Goal: Ask a question: Seek information or help from site administrators or community

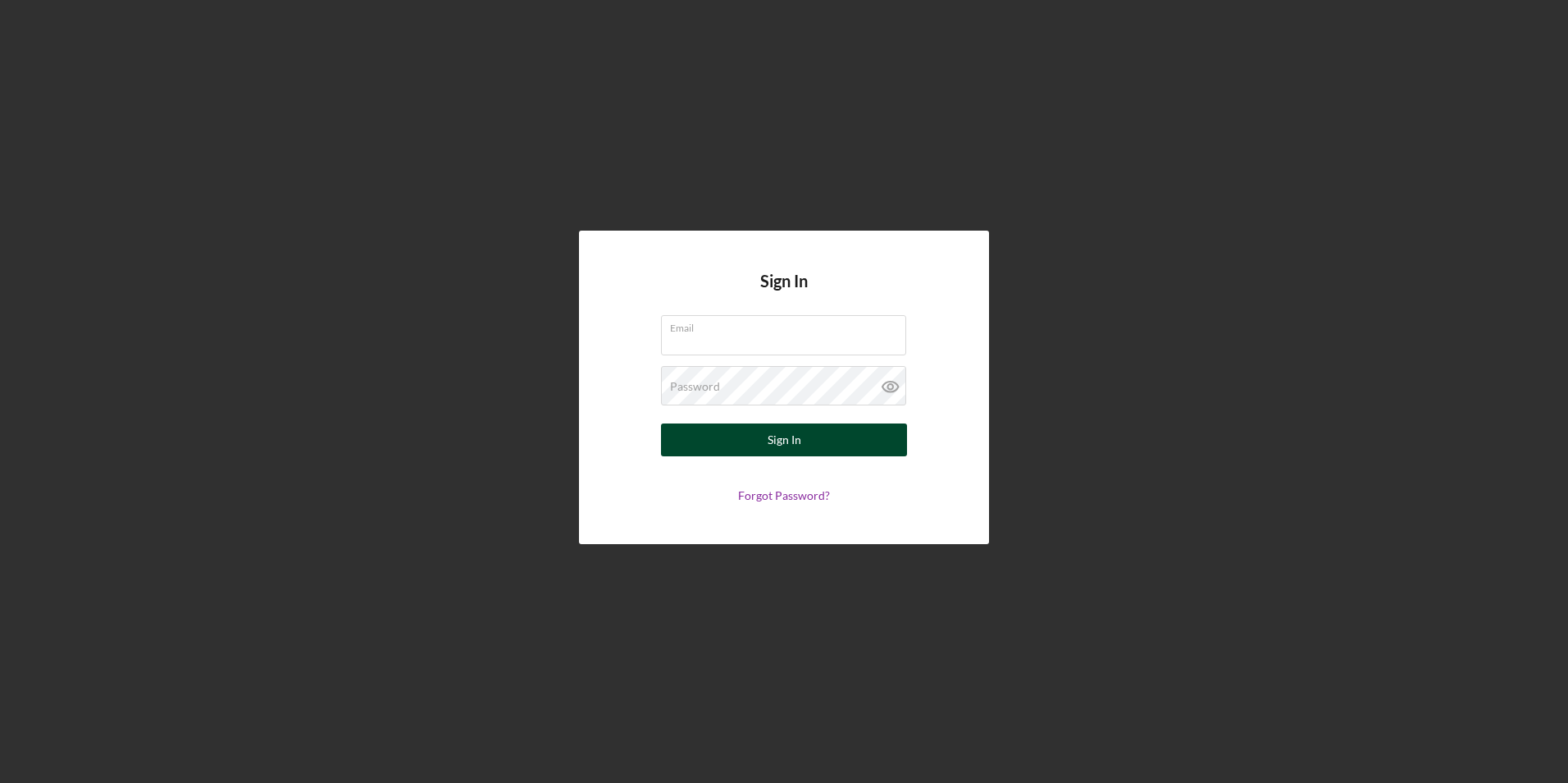
type input "hm@charterconcrete.com"
click at [761, 438] on button "Sign In" at bounding box center [784, 439] width 246 height 33
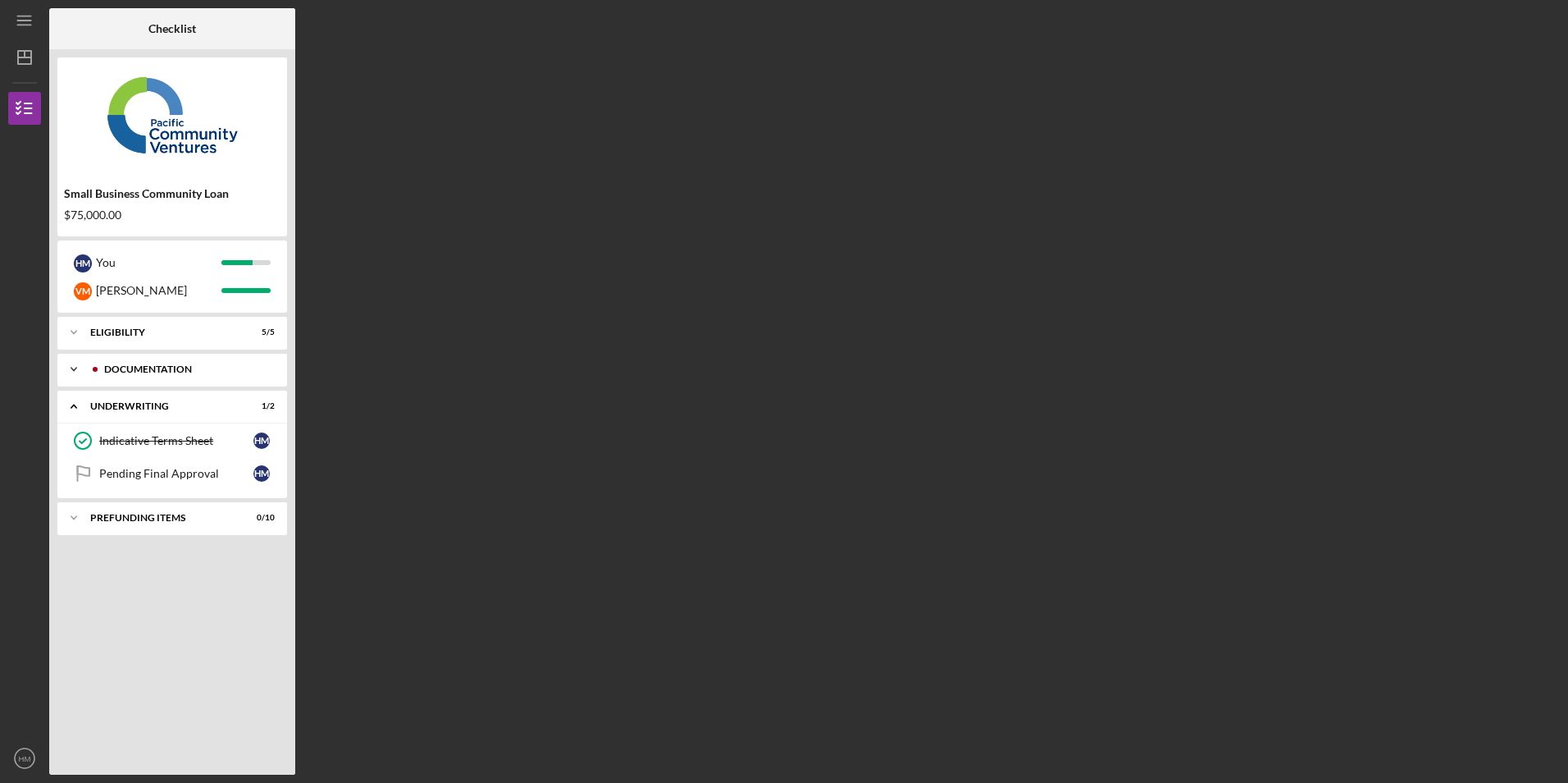
click at [205, 368] on div "Documentation" at bounding box center [185, 369] width 163 height 9
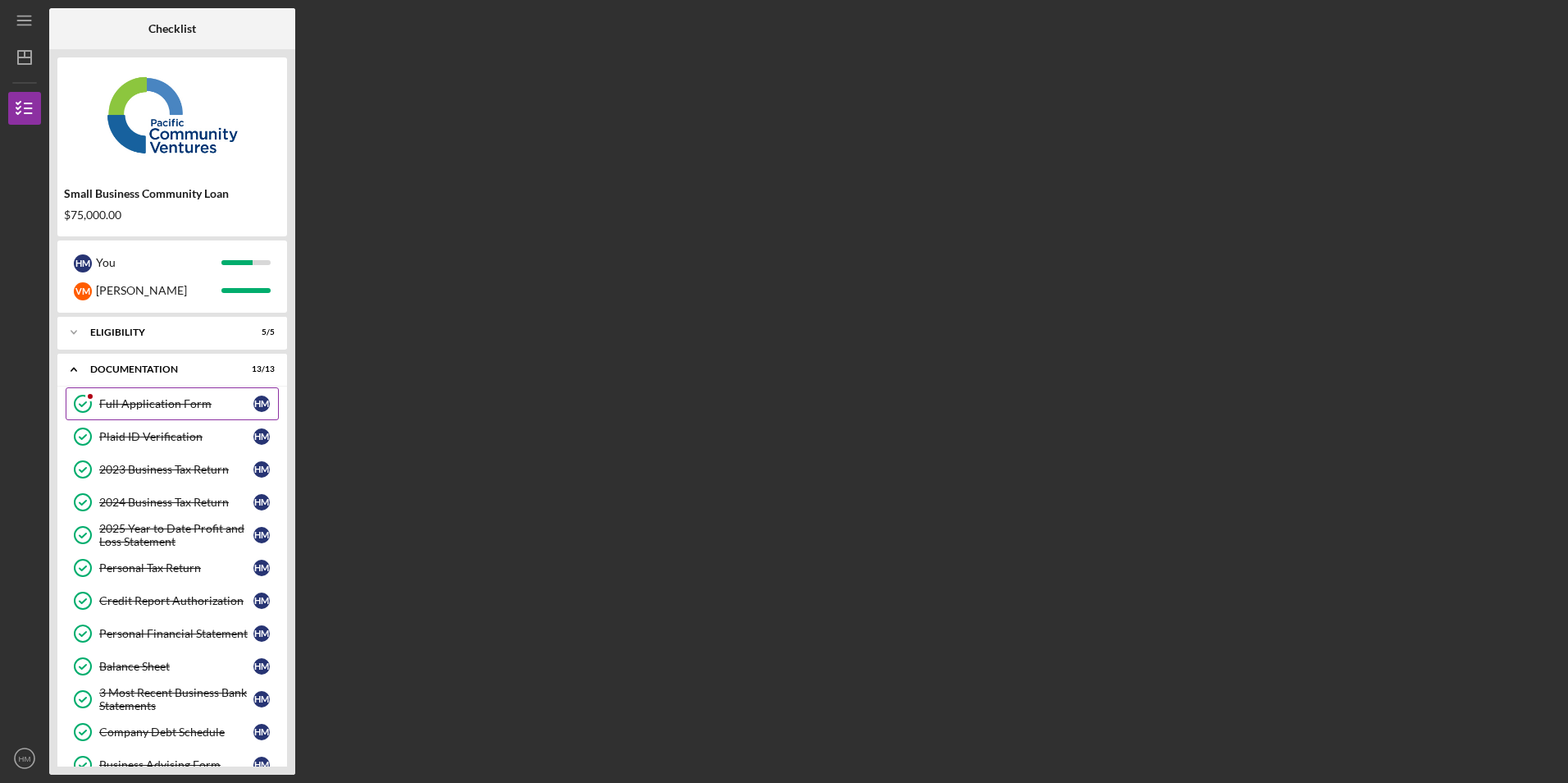
click at [157, 399] on div "Full Application Form" at bounding box center [176, 403] width 154 height 13
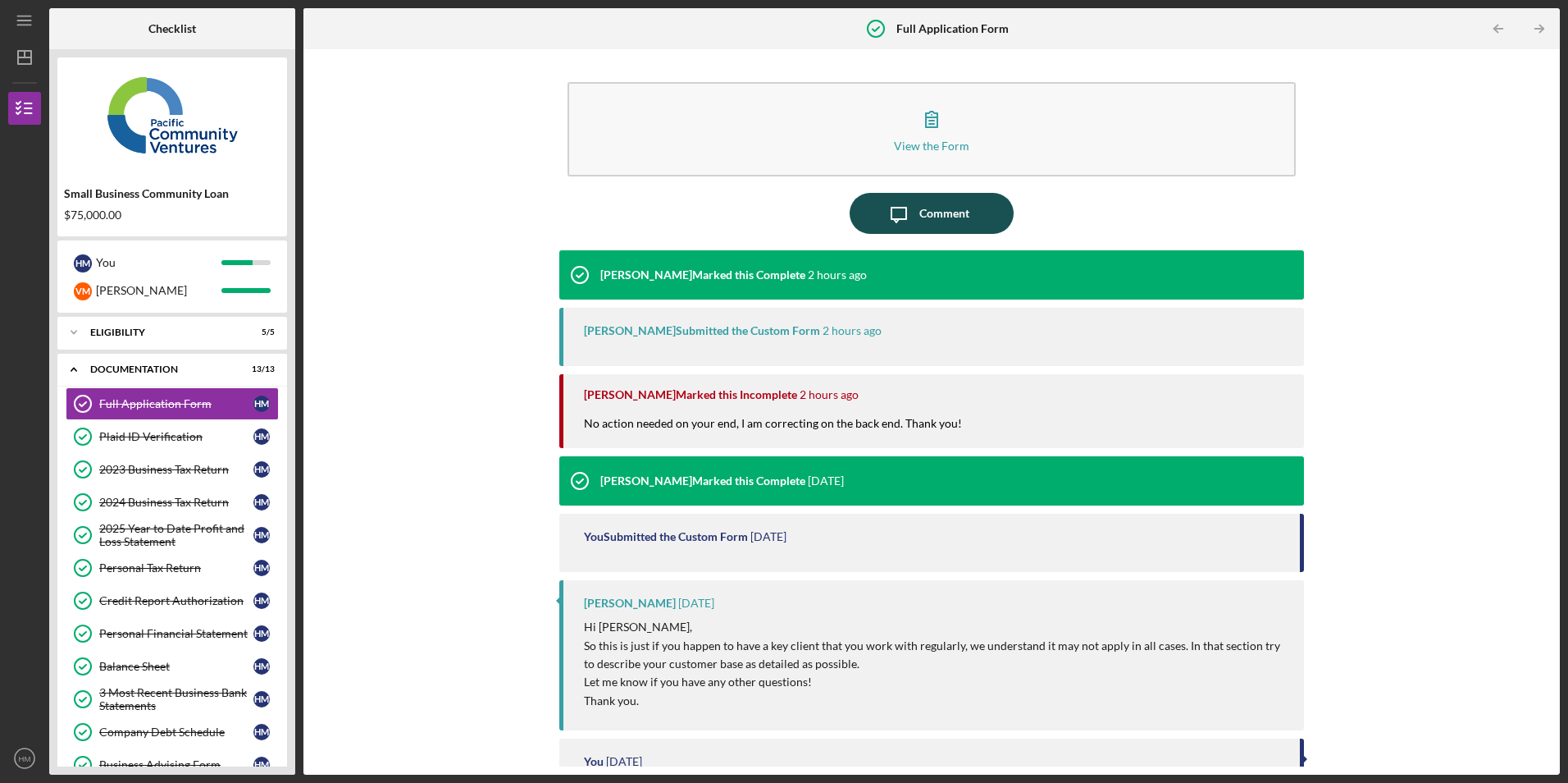
click at [948, 220] on div "Comment" at bounding box center [943, 213] width 50 height 41
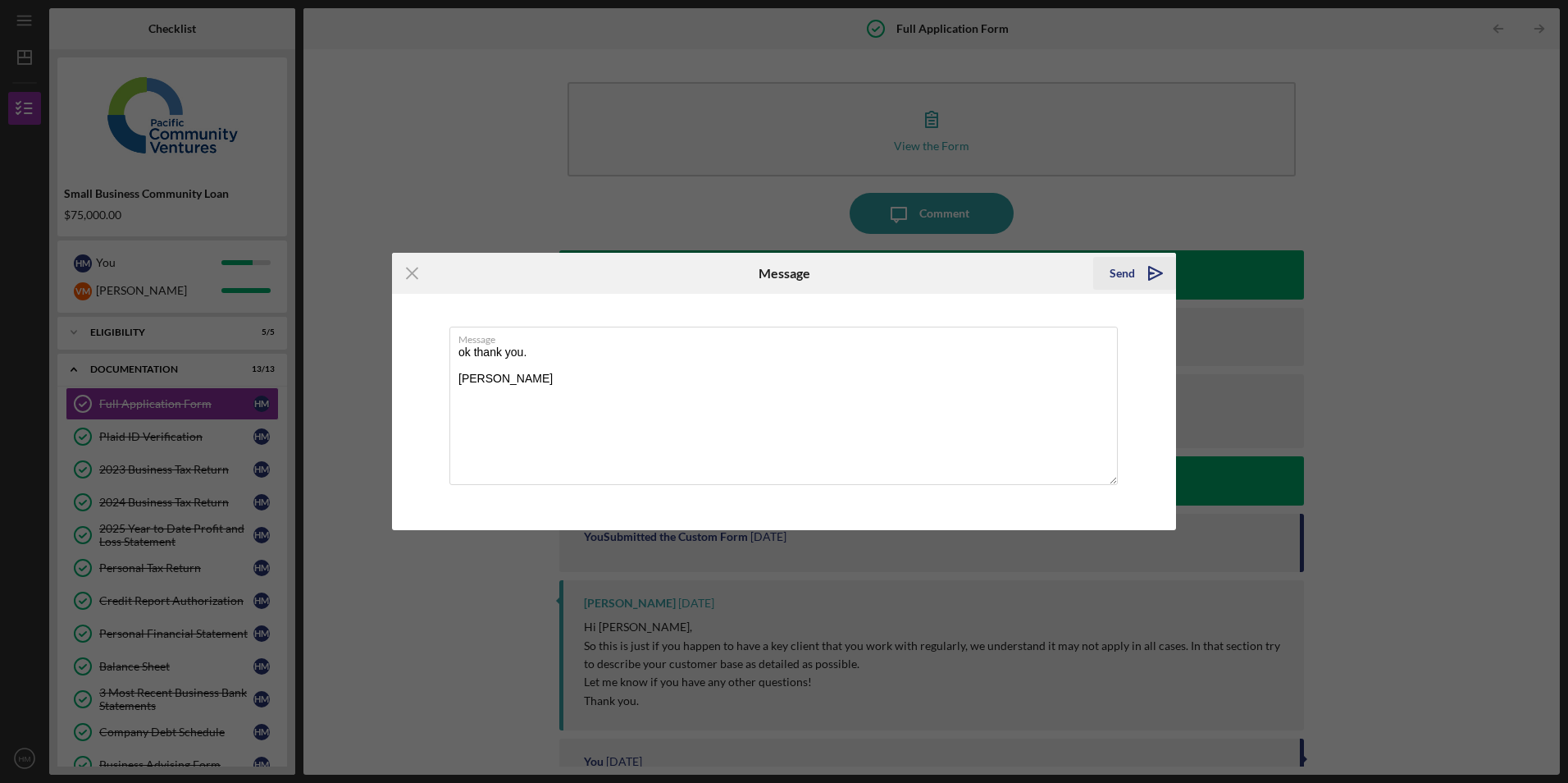
type textarea "ok thank you. Humberto Montiel"
click at [1141, 274] on icon "Icon/icon-invite-send" at bounding box center [1154, 273] width 41 height 41
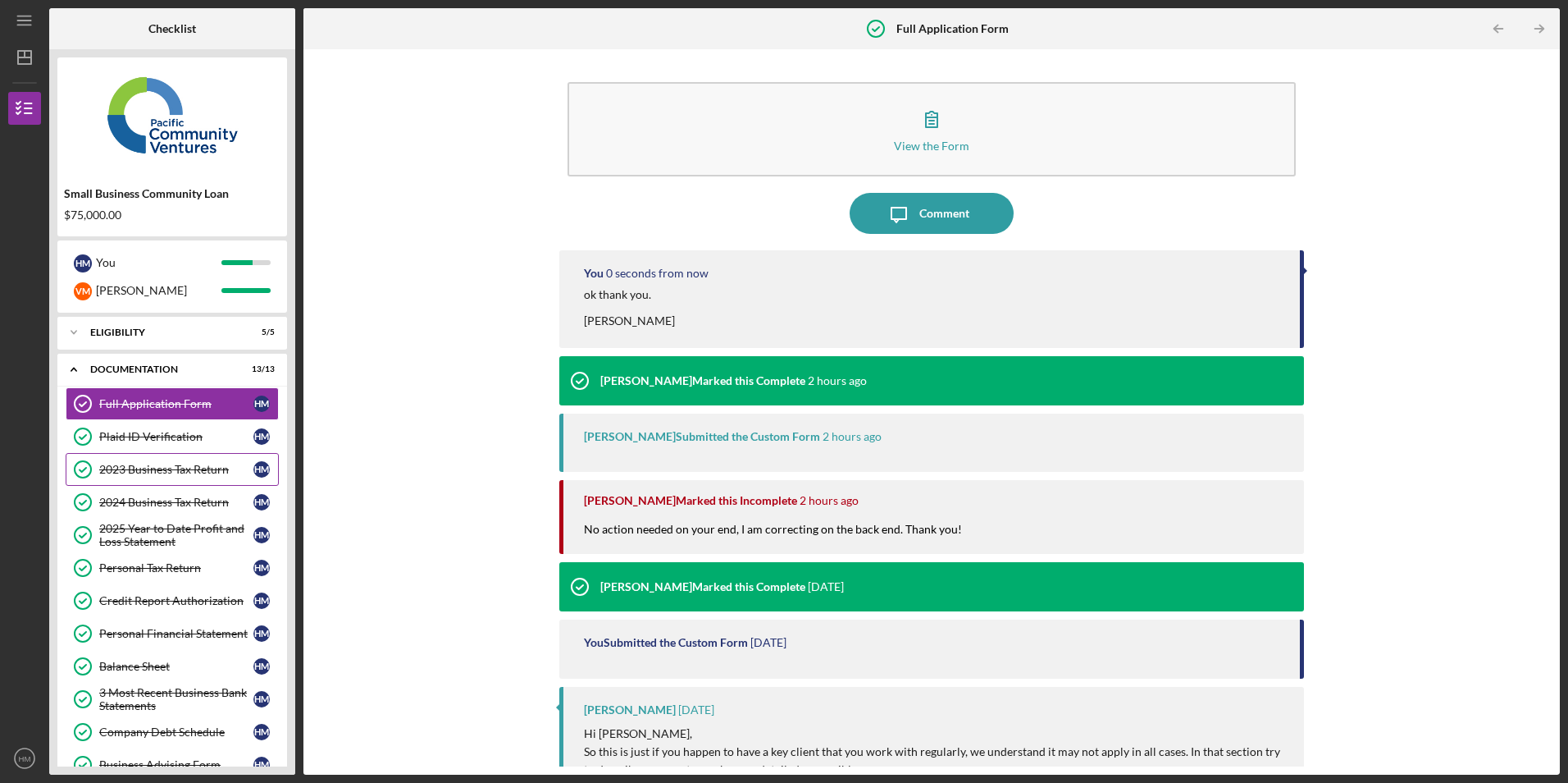
scroll to position [212, 0]
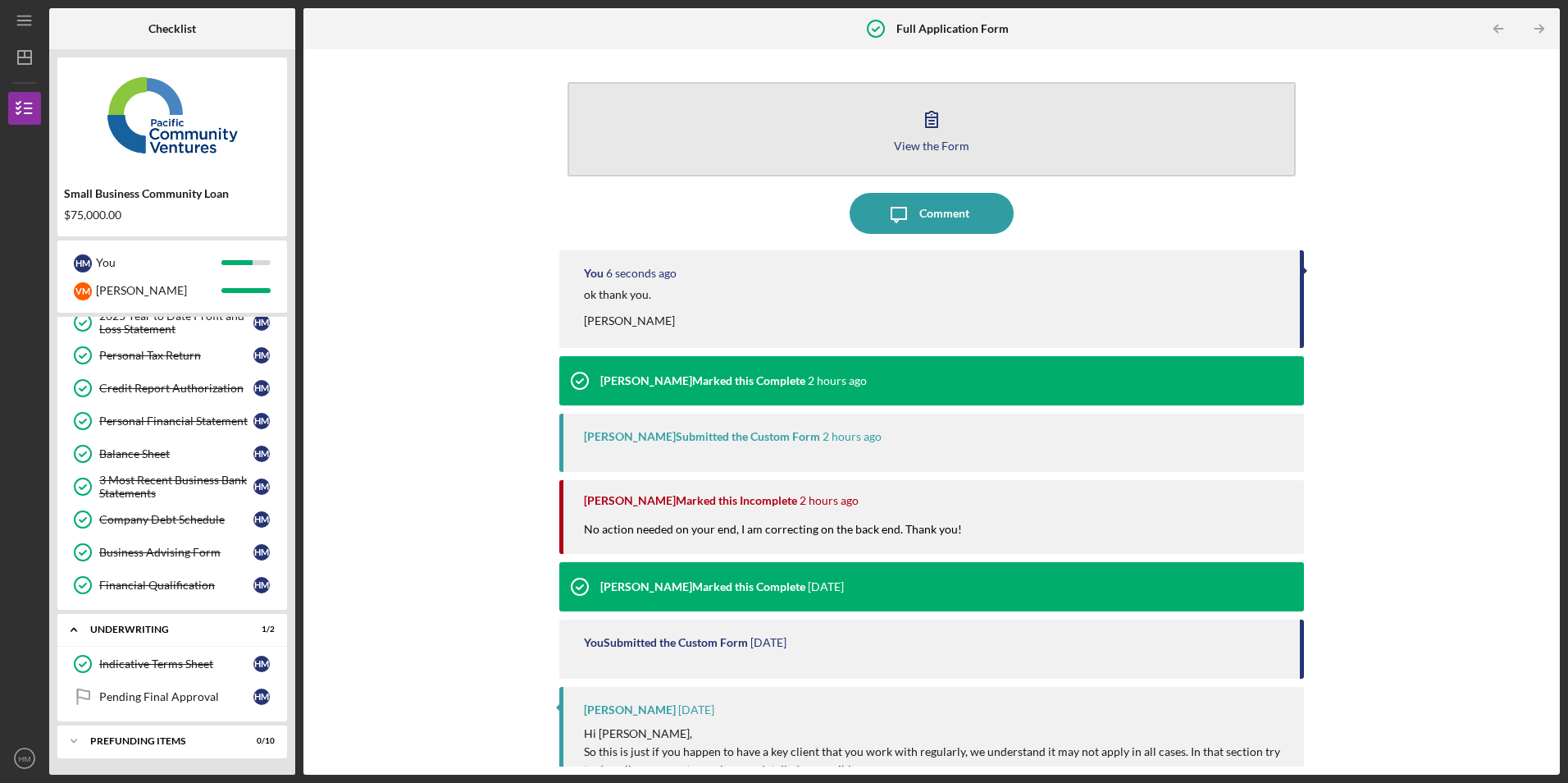
click at [928, 147] on div "View the Form" at bounding box center [931, 145] width 76 height 12
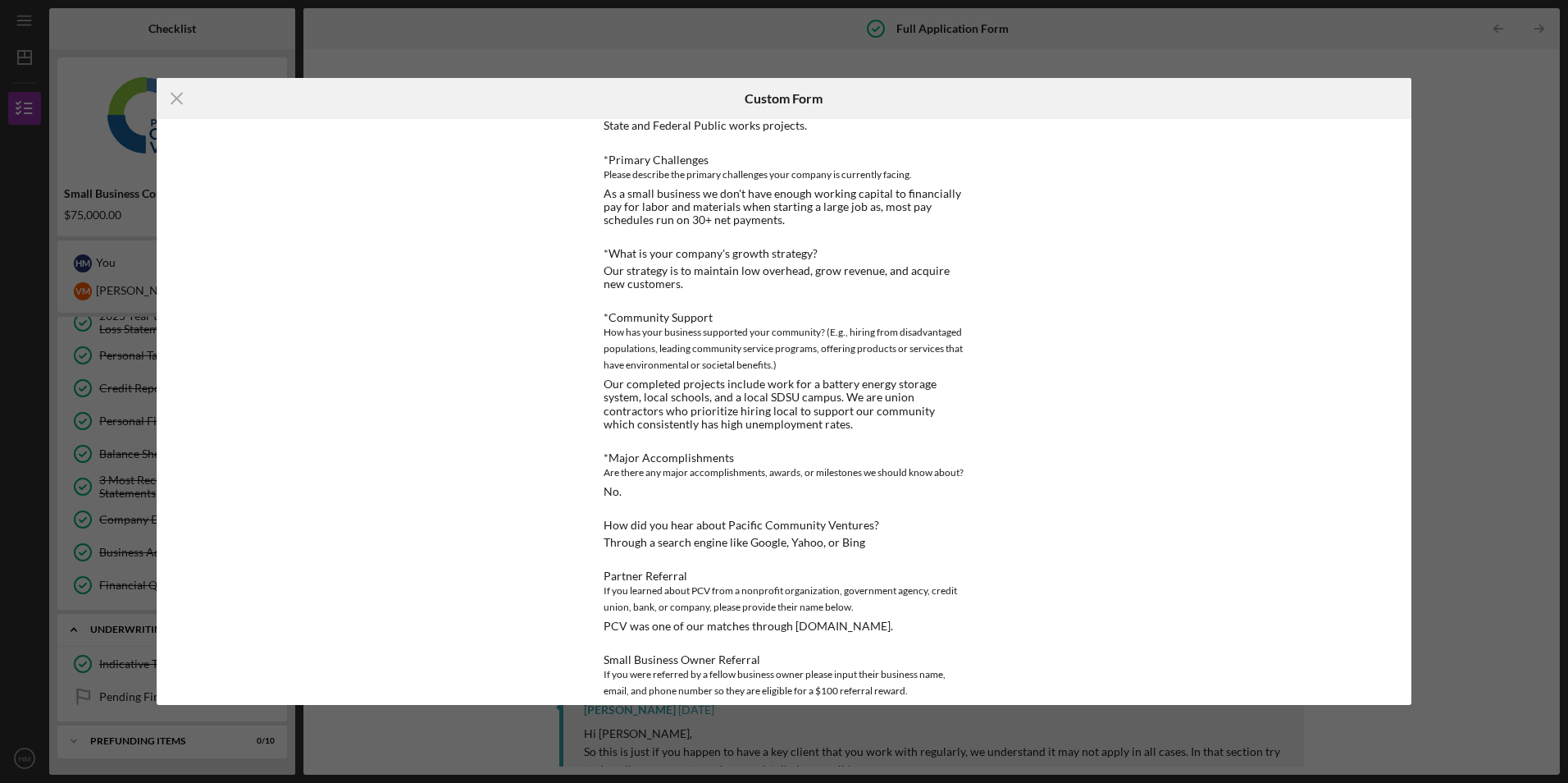
scroll to position [950, 0]
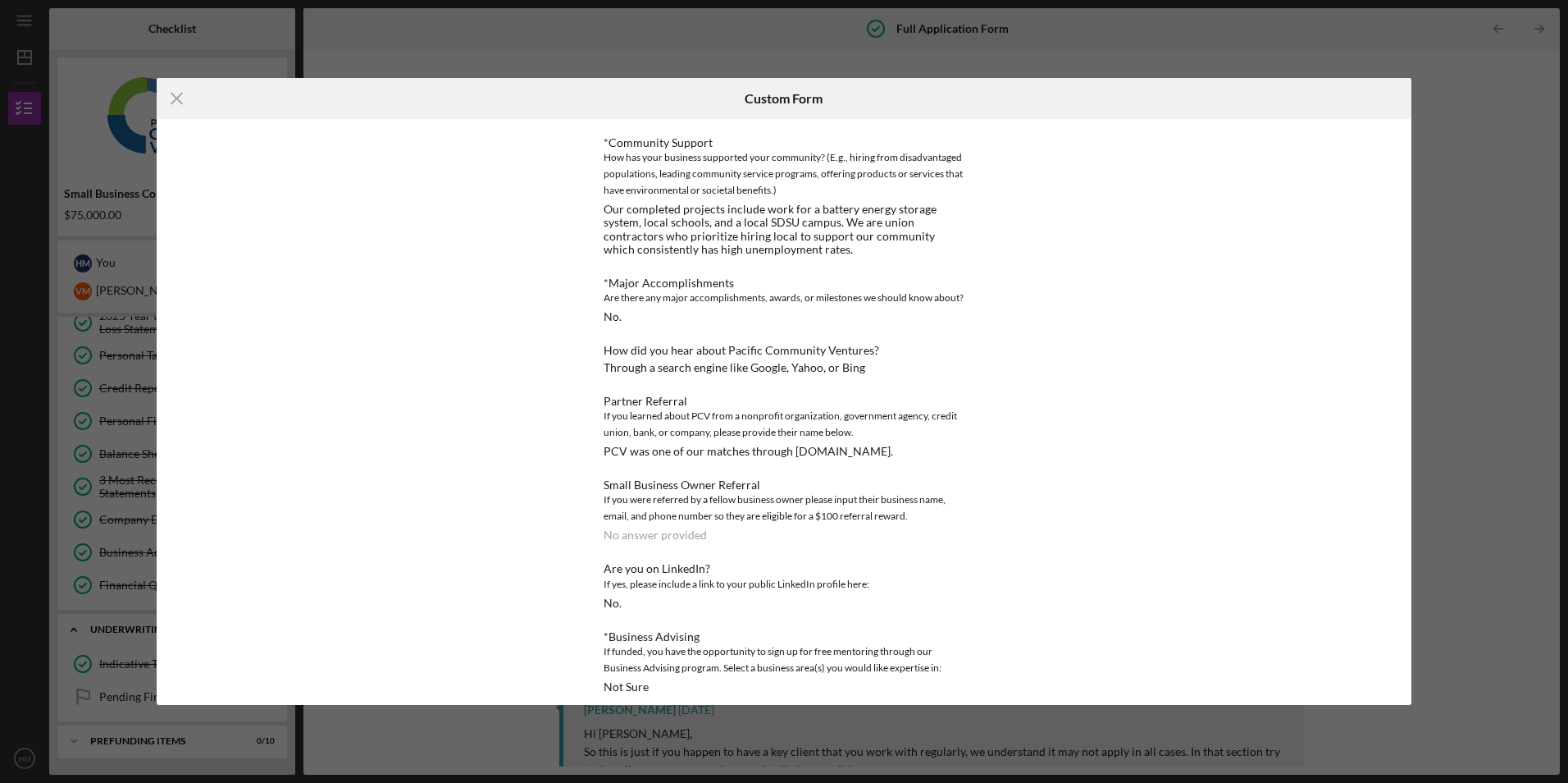
click at [1438, 127] on div "Icon/Menu Close Custom Form This form is no longer editable because the checkli…" at bounding box center [784, 391] width 1568 height 783
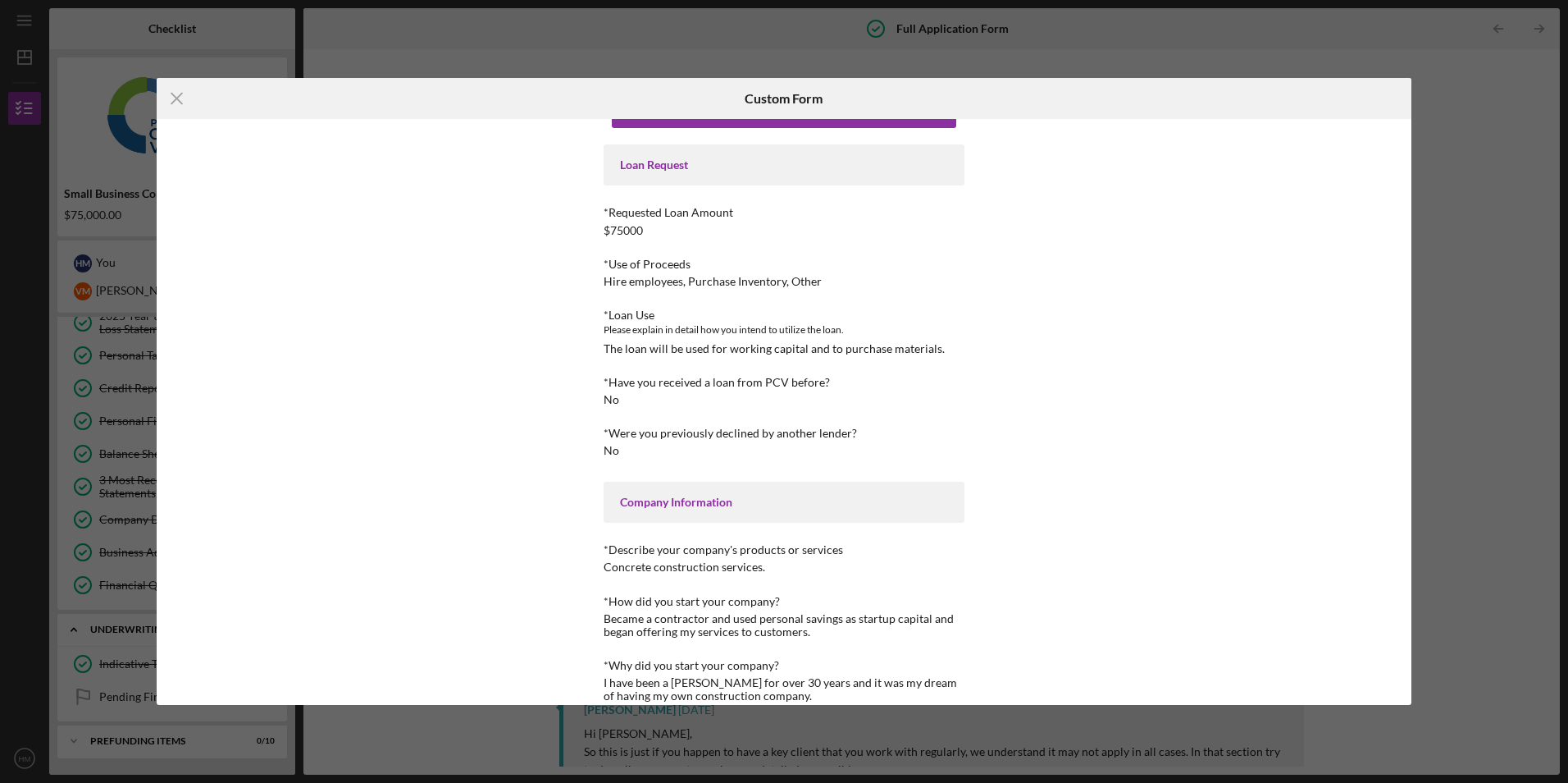
scroll to position [0, 0]
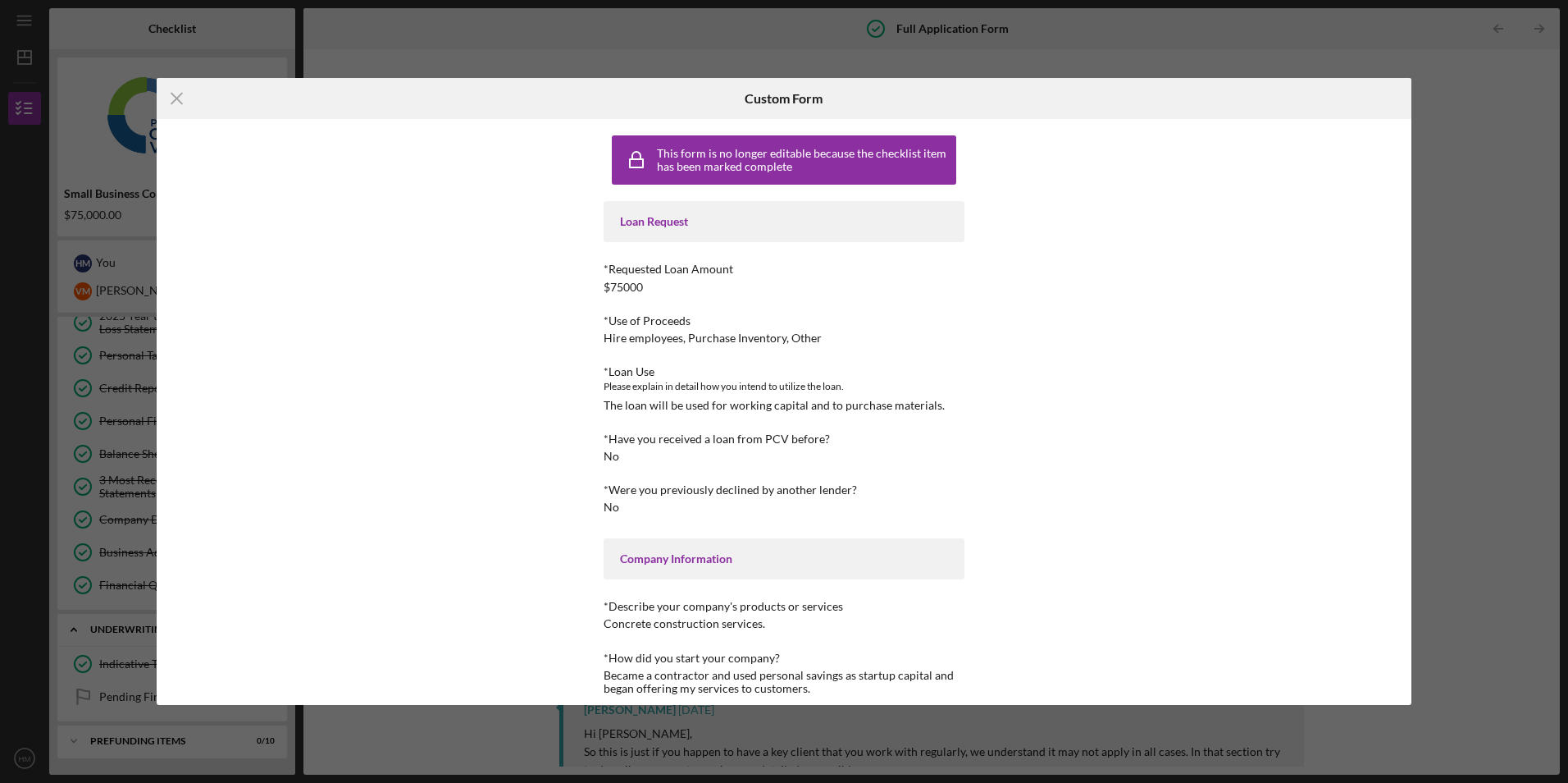
drag, startPoint x: 455, startPoint y: 133, endPoint x: 200, endPoint y: 72, distance: 262.2
click at [453, 133] on div "This form is no longer editable because the checklist item has been marked comp…" at bounding box center [784, 412] width 1255 height 585
click at [173, 97] on icon "Icon/Menu Close" at bounding box center [176, 98] width 41 height 41
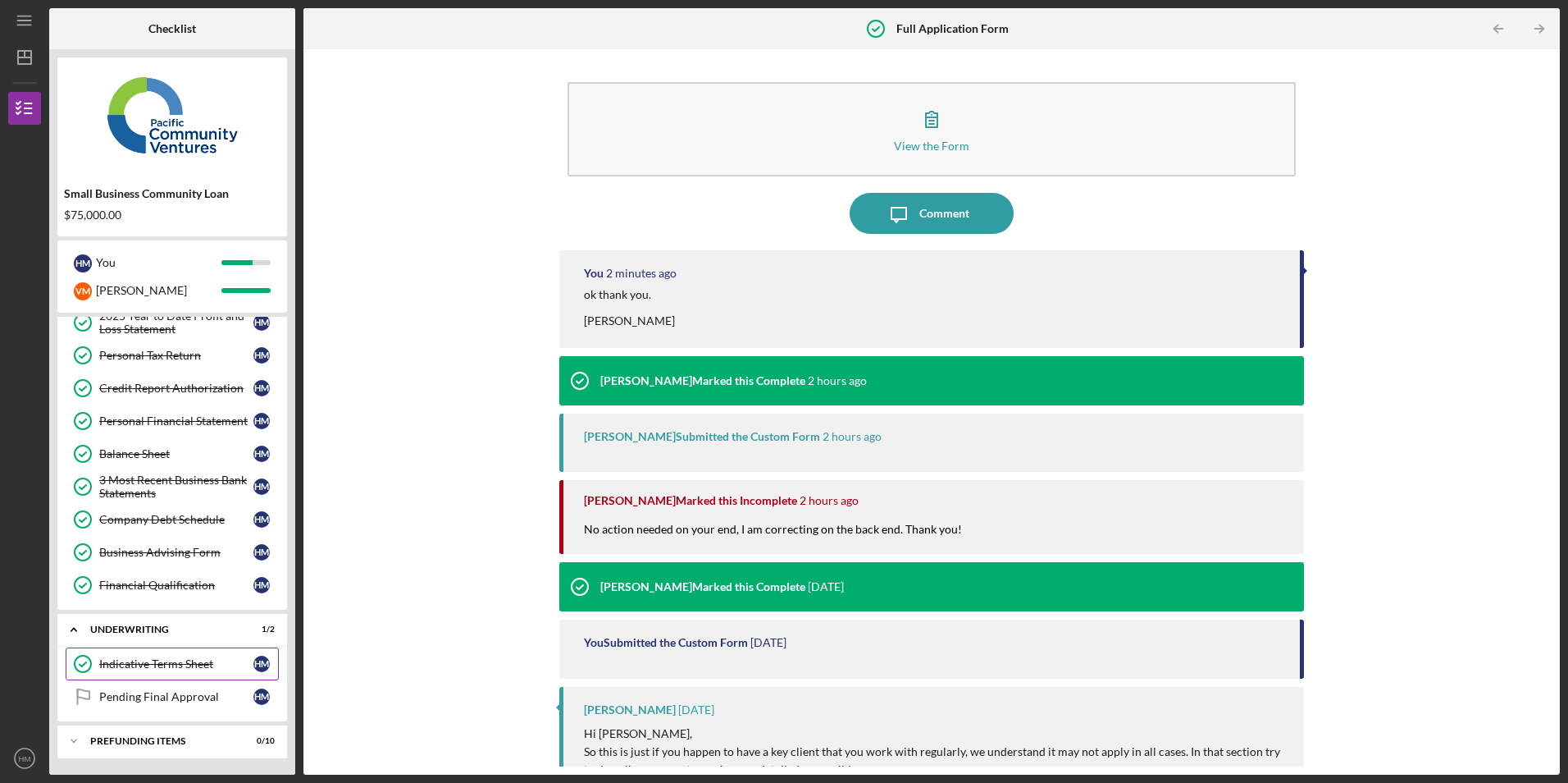
click at [150, 659] on div "Indicative Terms Sheet" at bounding box center [176, 664] width 154 height 13
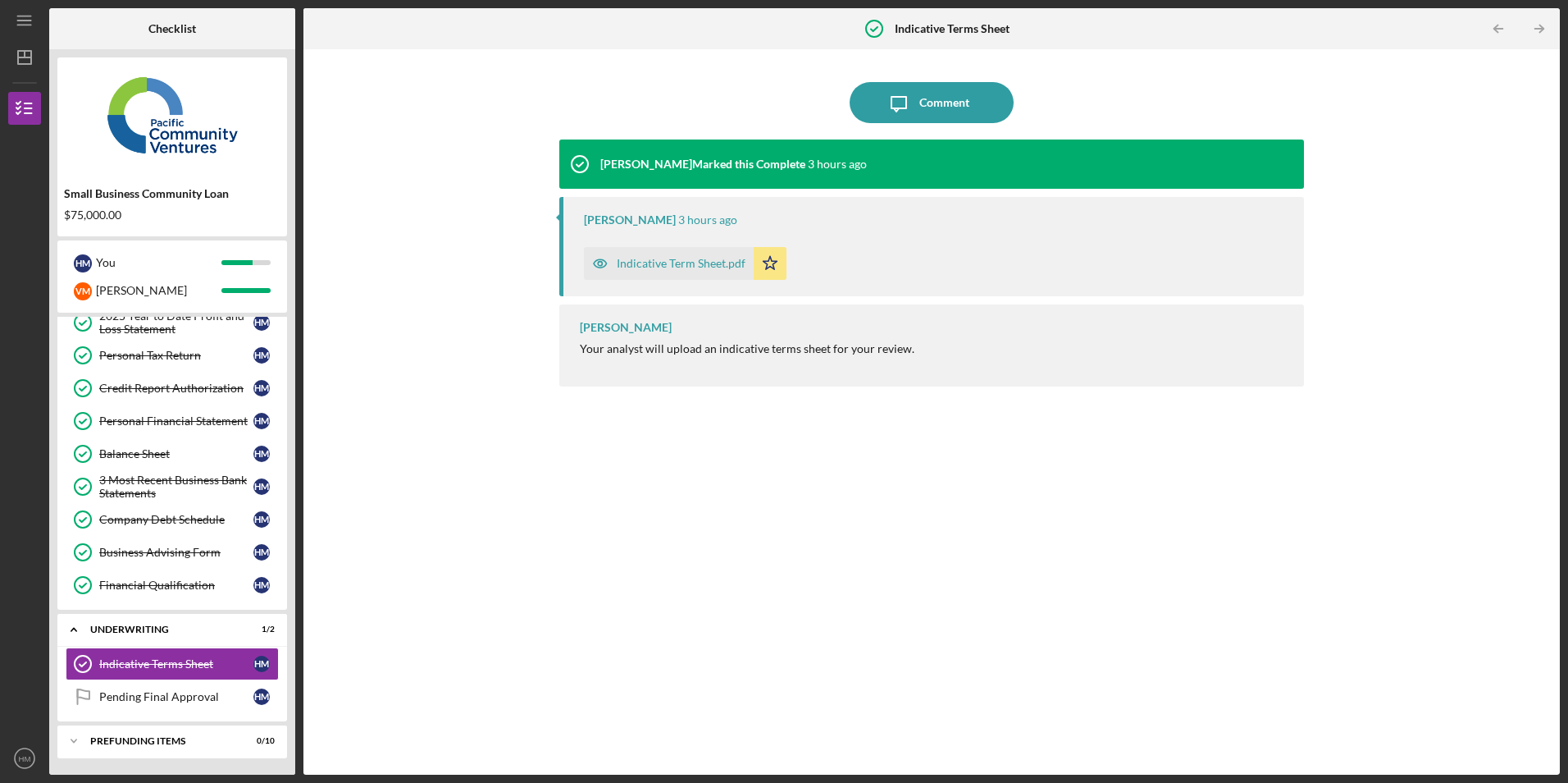
click at [709, 257] on div "Indicative Term Sheet.pdf" at bounding box center [681, 263] width 129 height 13
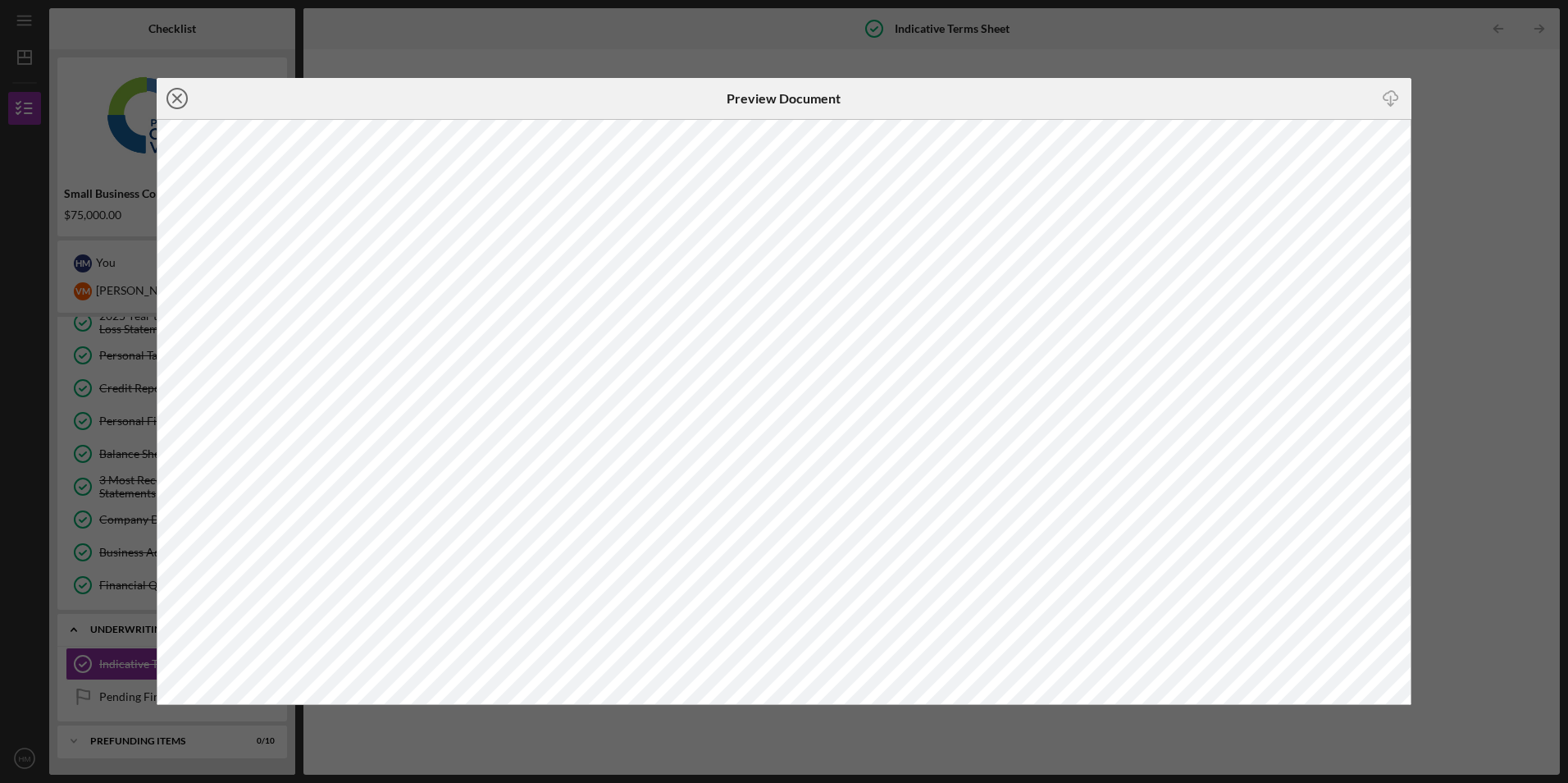
click at [174, 95] on line at bounding box center [177, 98] width 9 height 9
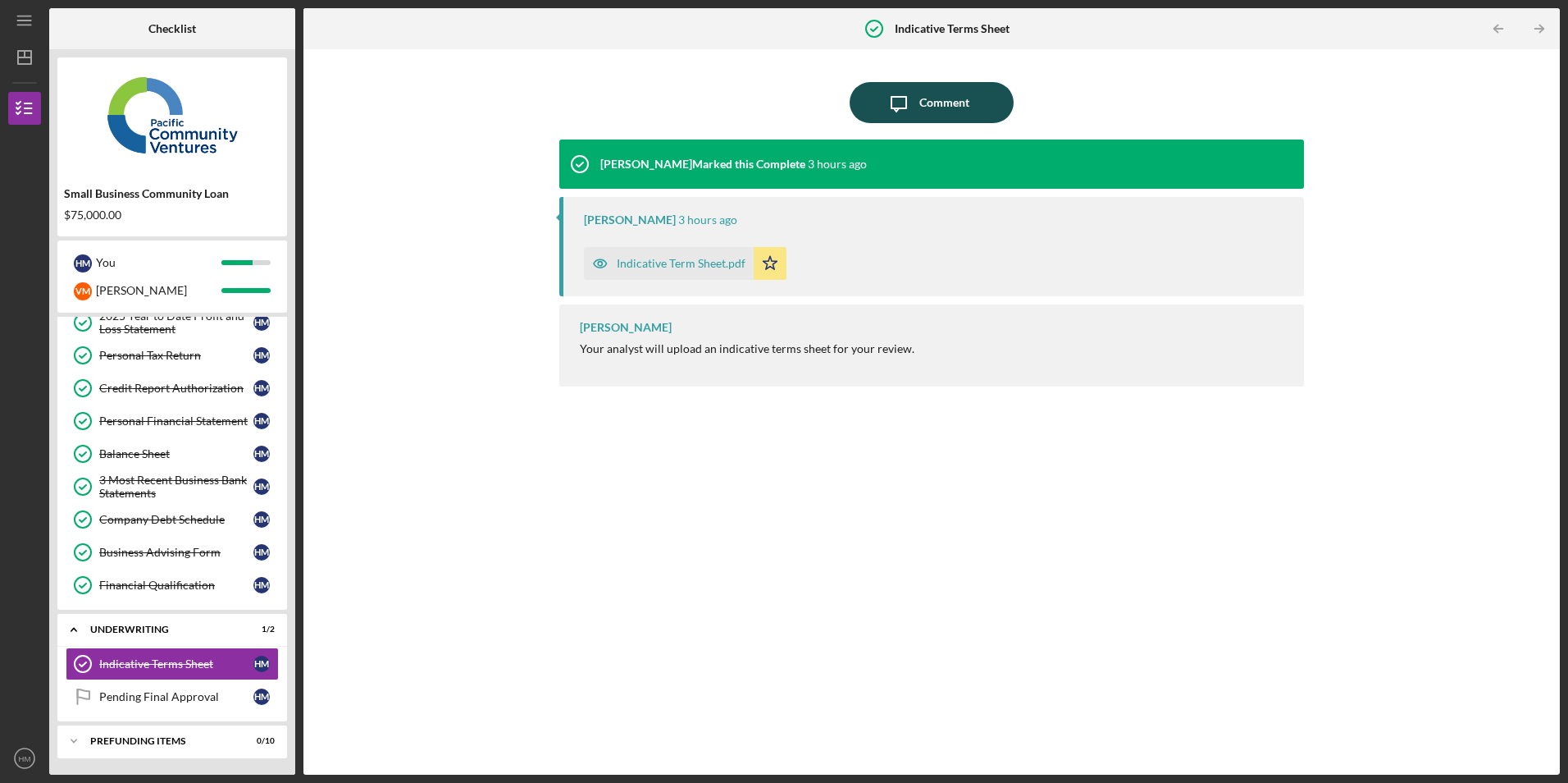
click at [908, 102] on icon "Icon/Message" at bounding box center [898, 102] width 41 height 41
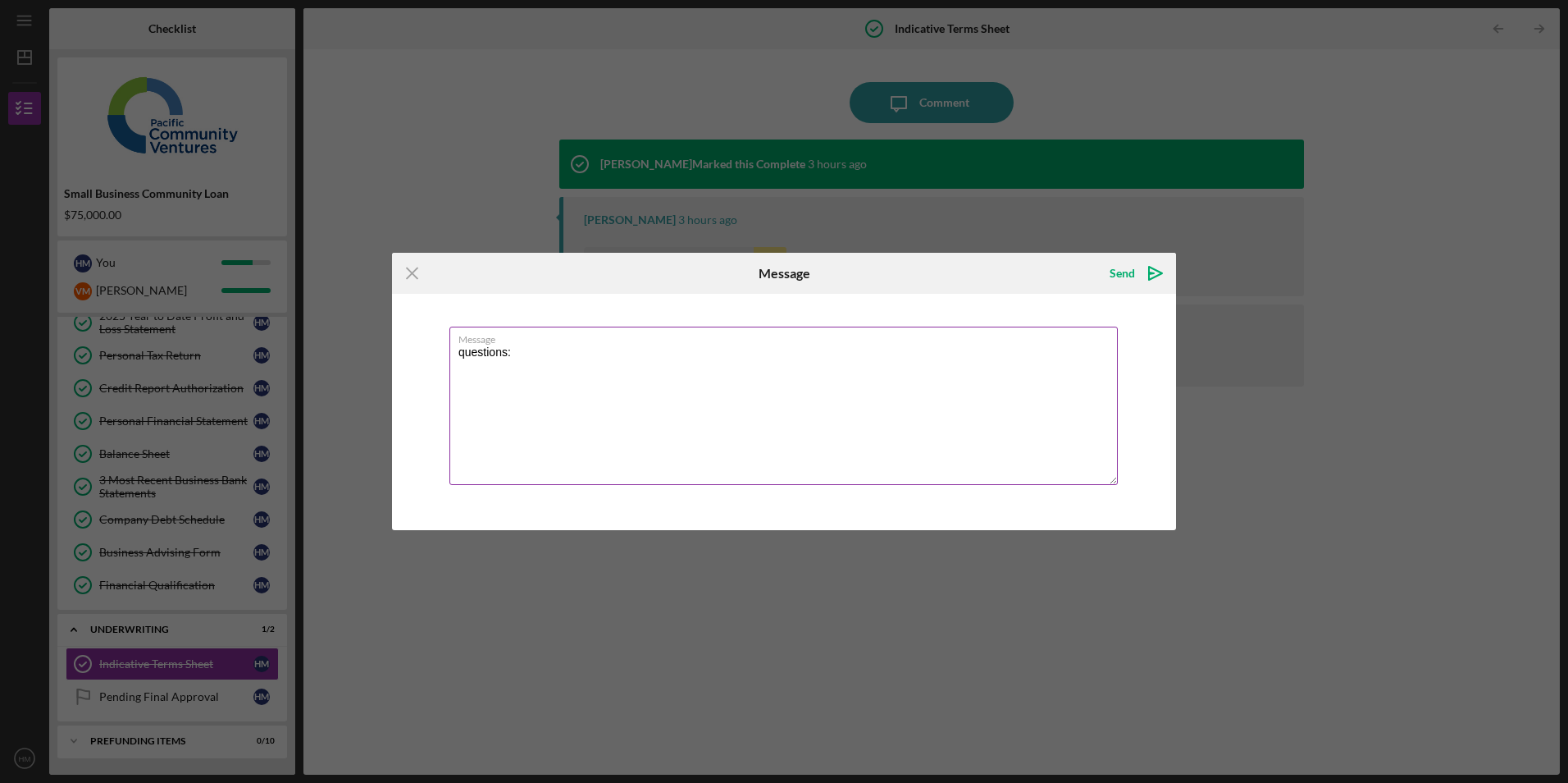
click at [464, 354] on textarea "questions:" at bounding box center [784, 405] width 668 height 158
click at [534, 354] on textarea "Questions:" at bounding box center [784, 405] width 668 height 158
click at [455, 377] on textarea "Questions: how long for the funds to be available?" at bounding box center [784, 405] width 668 height 158
click at [462, 380] on textarea "Questions: how long for the funds to be available?" at bounding box center [784, 405] width 668 height 158
click at [462, 380] on textarea "Questions: can we request a lower amount, say 50K? how long for the funds to be…" at bounding box center [784, 405] width 668 height 158
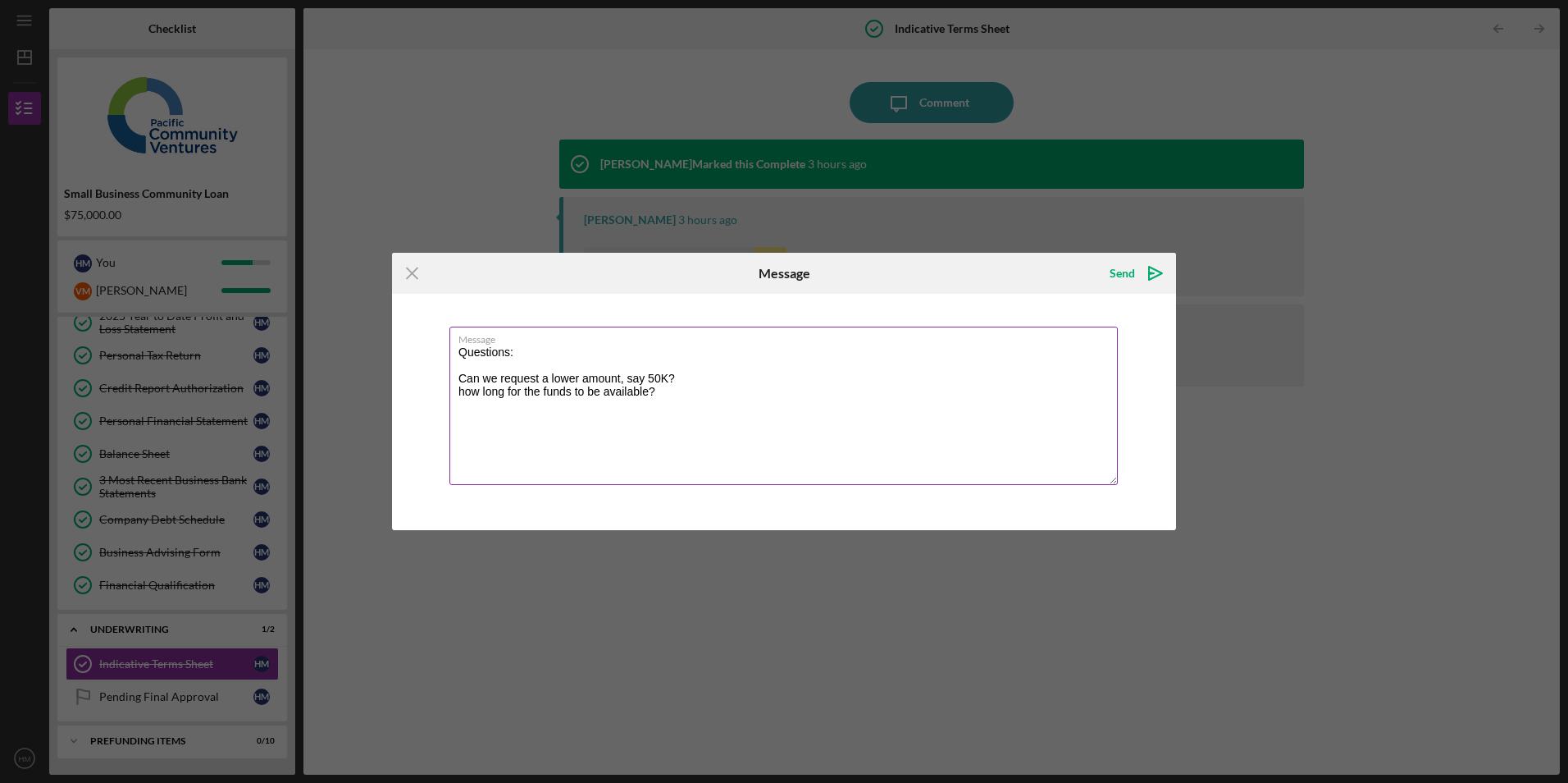
click at [677, 380] on textarea "Questions: Can we request a lower amount, say 50K? how long for the funds to be…" at bounding box center [784, 405] width 668 height 158
click at [724, 385] on textarea "Questions: Can we request a lower amount, say 50K? What wopuld the indivative t…" at bounding box center [784, 405] width 668 height 158
click at [458, 378] on textarea "Questions: Can we request a lower amount, say 50K? What would the indicative te…" at bounding box center [784, 405] width 668 height 158
click at [457, 392] on textarea "Questions: 1.) Can we request a lower amount, say 50K? What would the indicativ…" at bounding box center [784, 405] width 668 height 158
click at [480, 391] on textarea "Questions: 1.) Can we request a lower amount, say 50K? What would the indicativ…" at bounding box center [784, 405] width 668 height 158
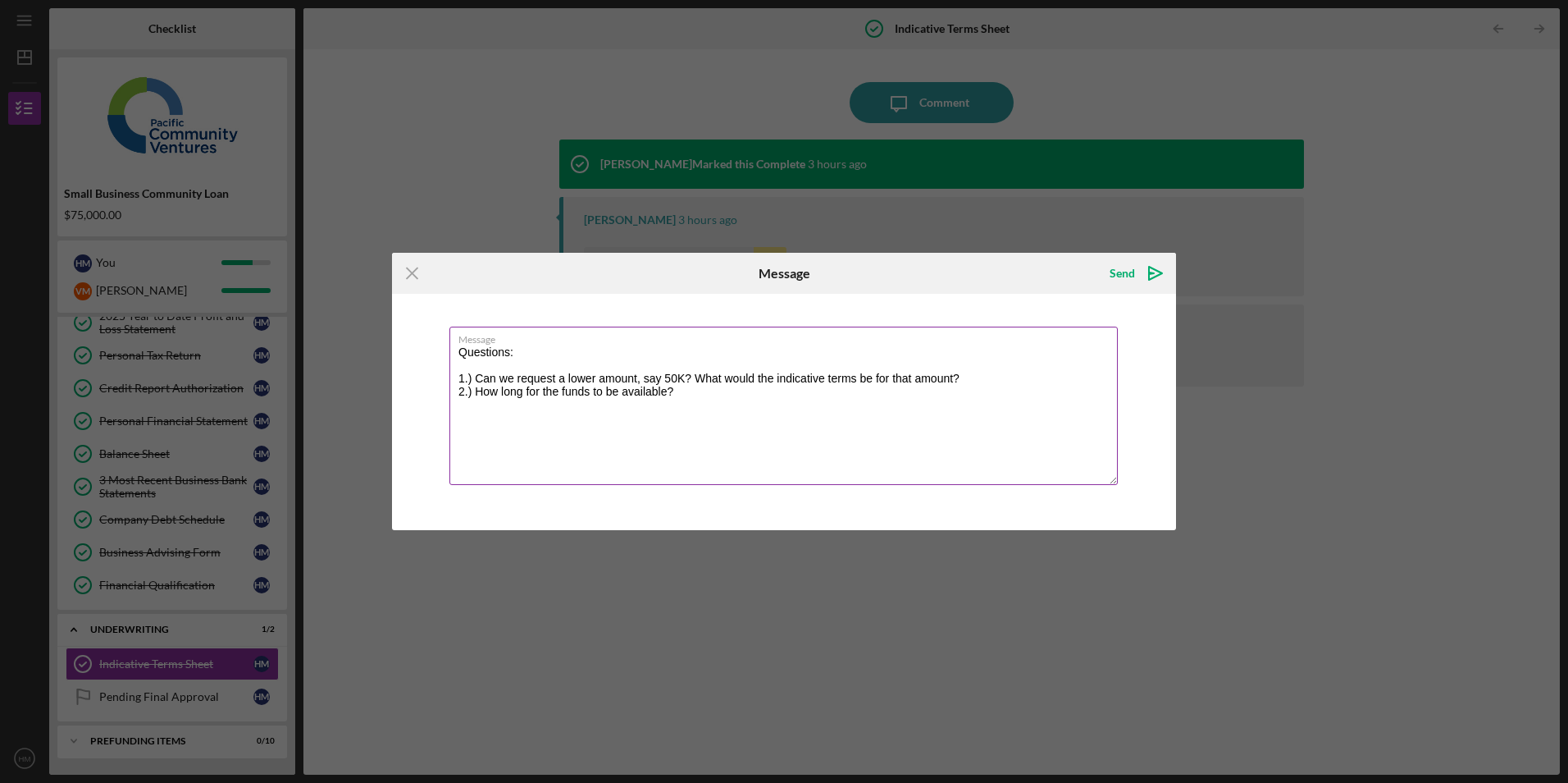
click at [676, 391] on textarea "Questions: 1.) Can we request a lower amount, say 50K? What would the indicativ…" at bounding box center [784, 405] width 668 height 158
type textarea "Questions: 1.) Can we request a lower amount, say 50K? What would the indicativ…"
click at [1154, 273] on icon "Icon/icon-invite-send" at bounding box center [1154, 273] width 41 height 41
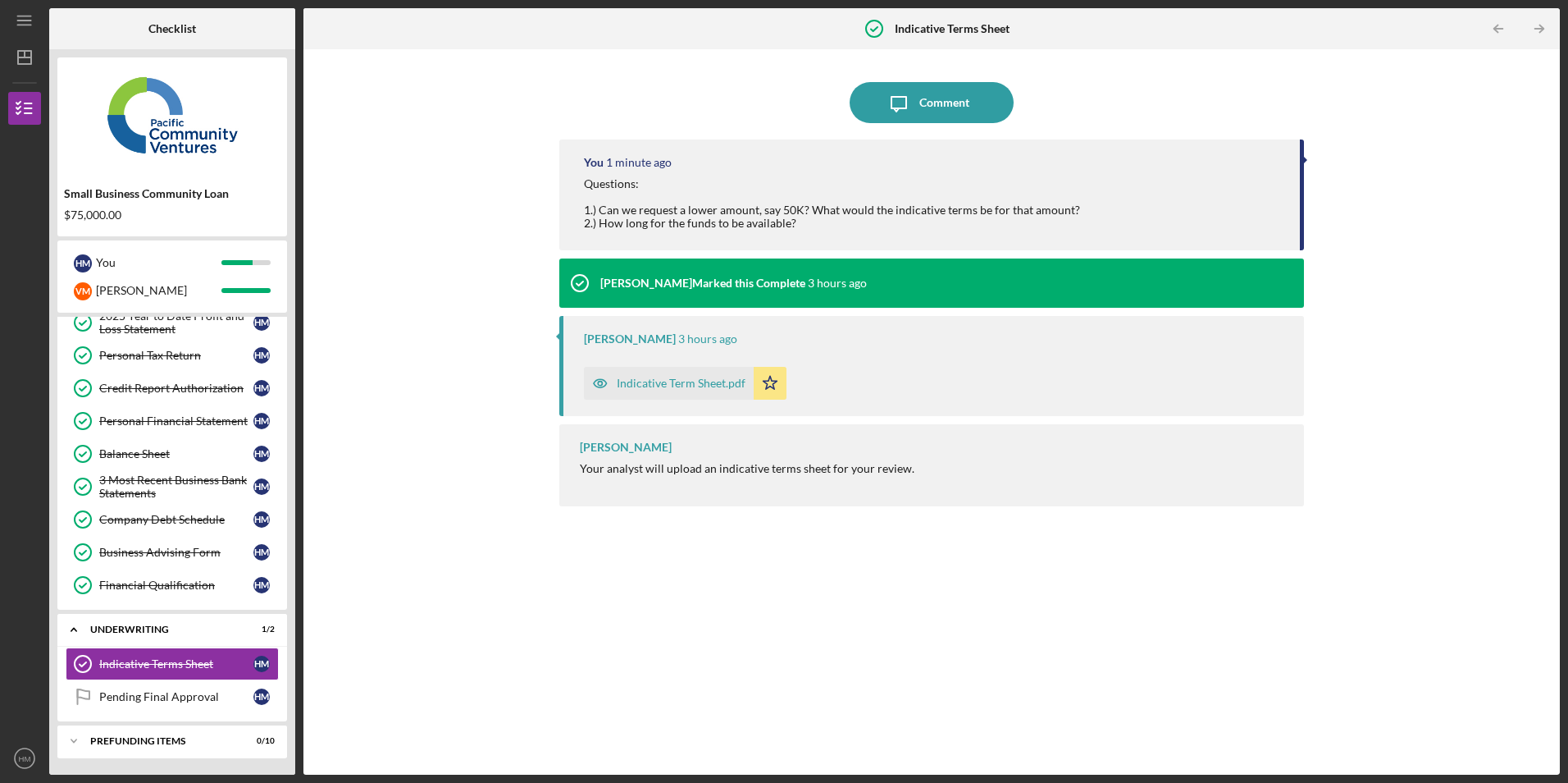
click at [628, 383] on div "Indicative Term Sheet.pdf" at bounding box center [681, 383] width 129 height 13
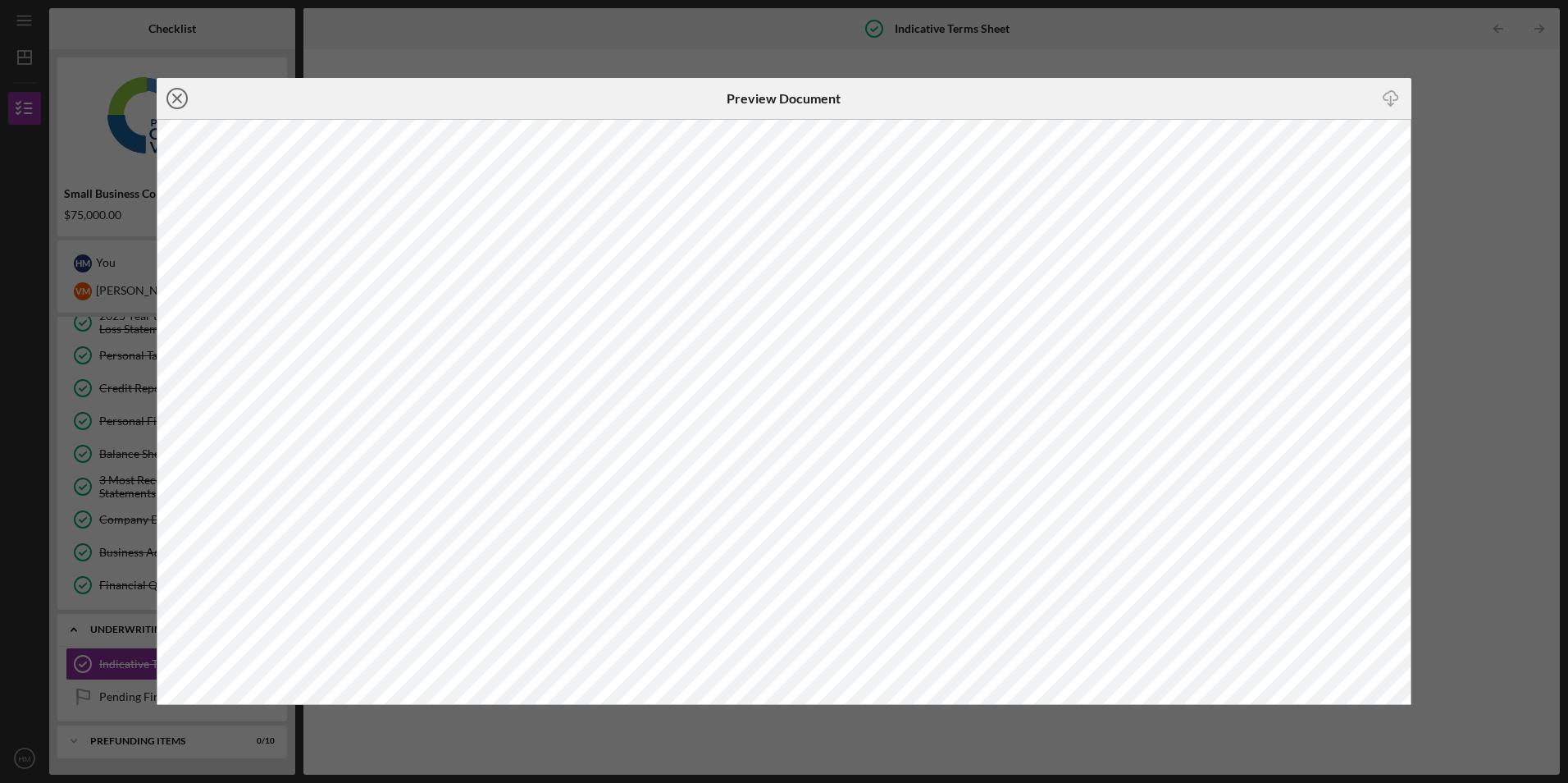
click at [175, 98] on icon "Icon/Close" at bounding box center [176, 98] width 41 height 41
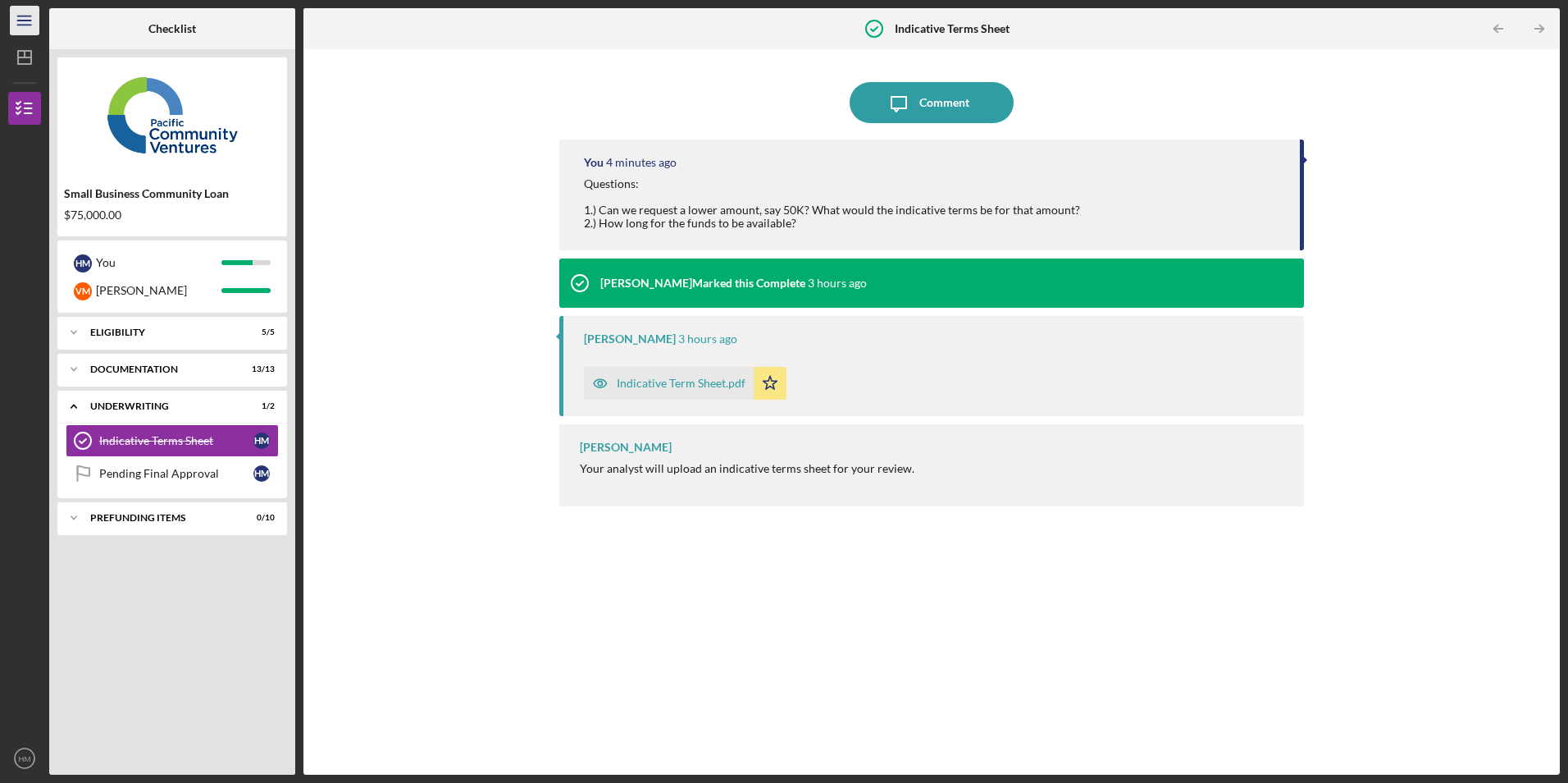
click at [21, 16] on line "button" at bounding box center [24, 16] width 13 height 0
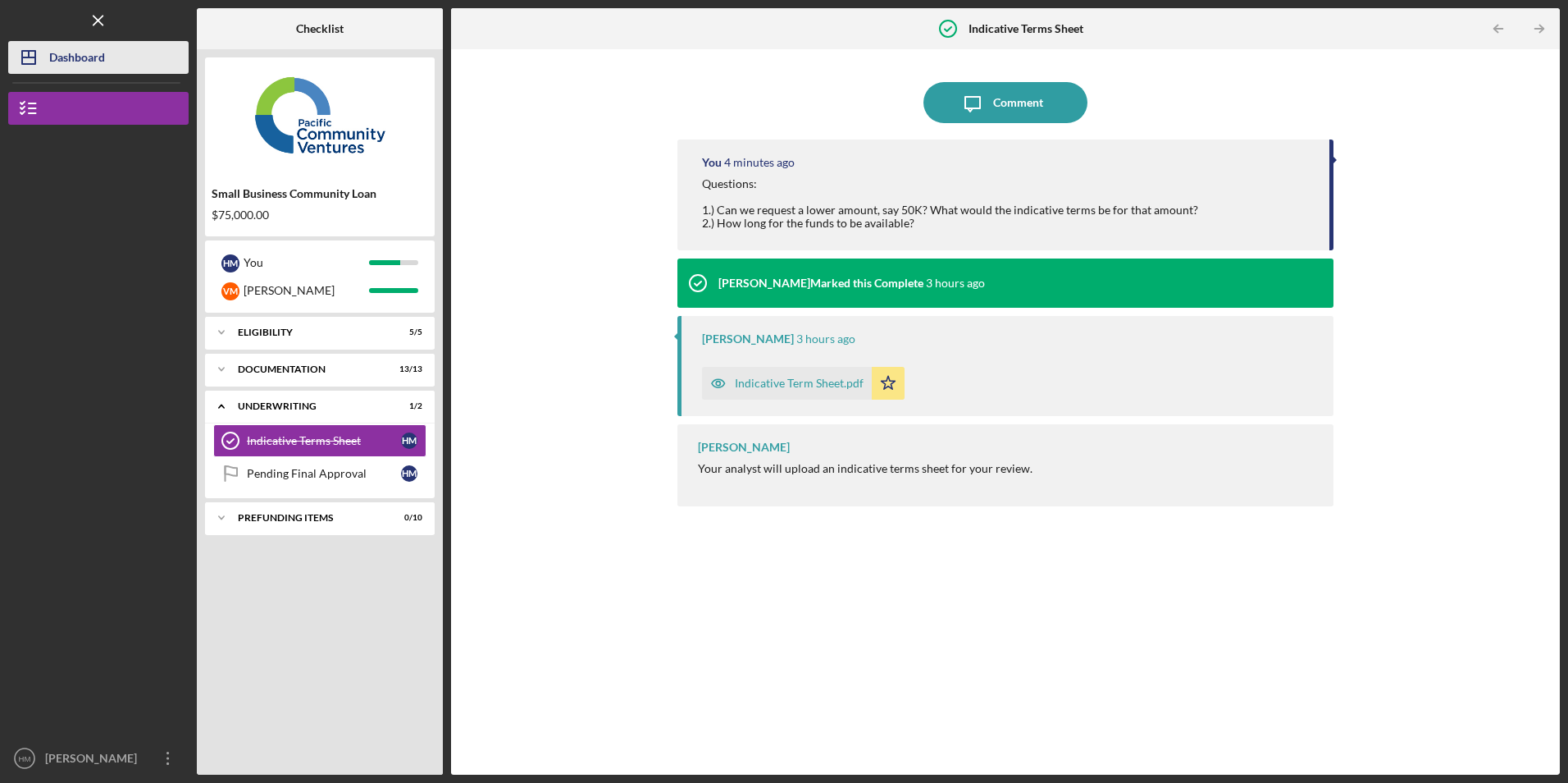
click at [62, 62] on div "Dashboard" at bounding box center [77, 59] width 56 height 37
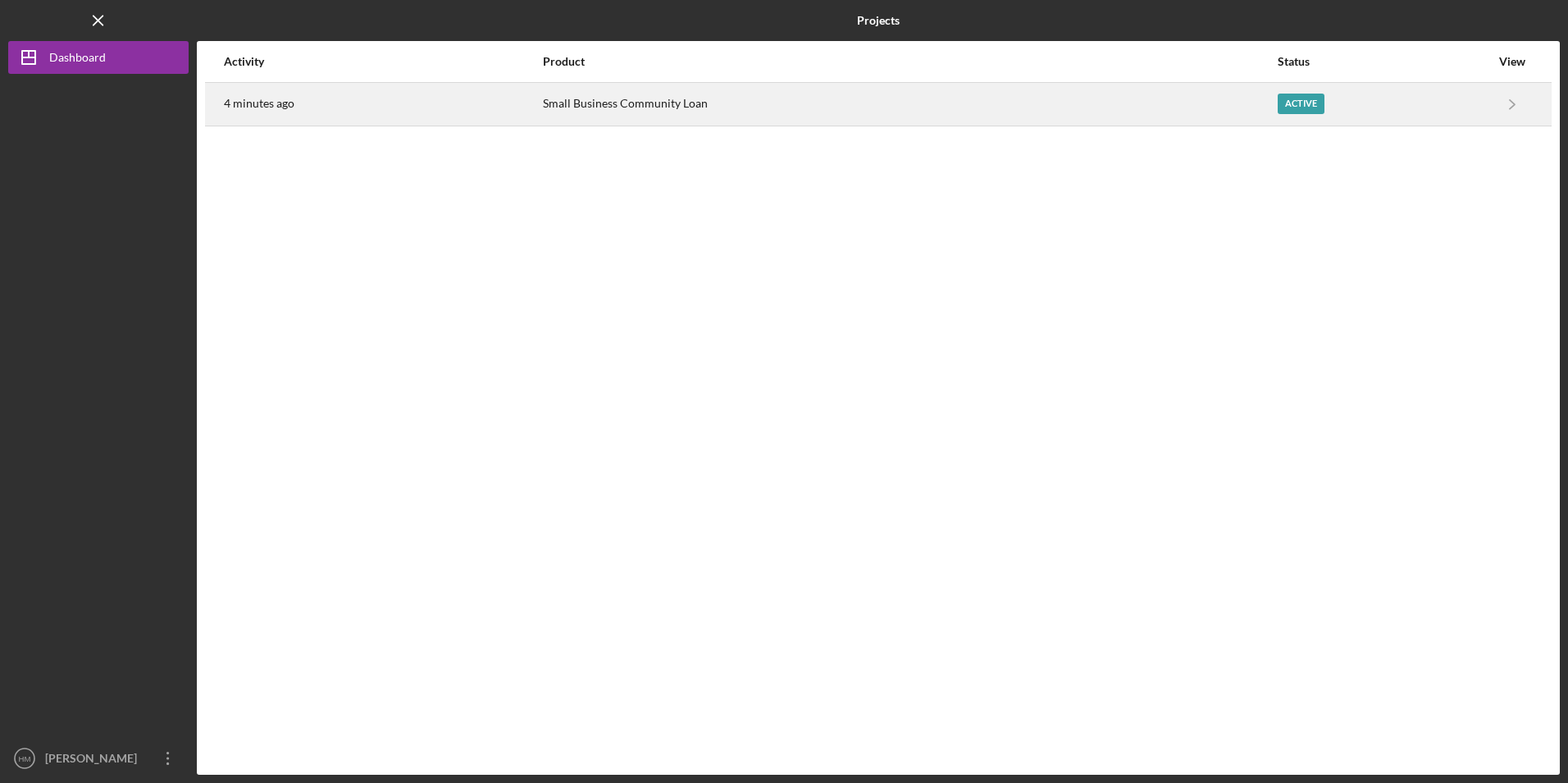
click at [284, 112] on div "4 minutes ago" at bounding box center [382, 103] width 317 height 41
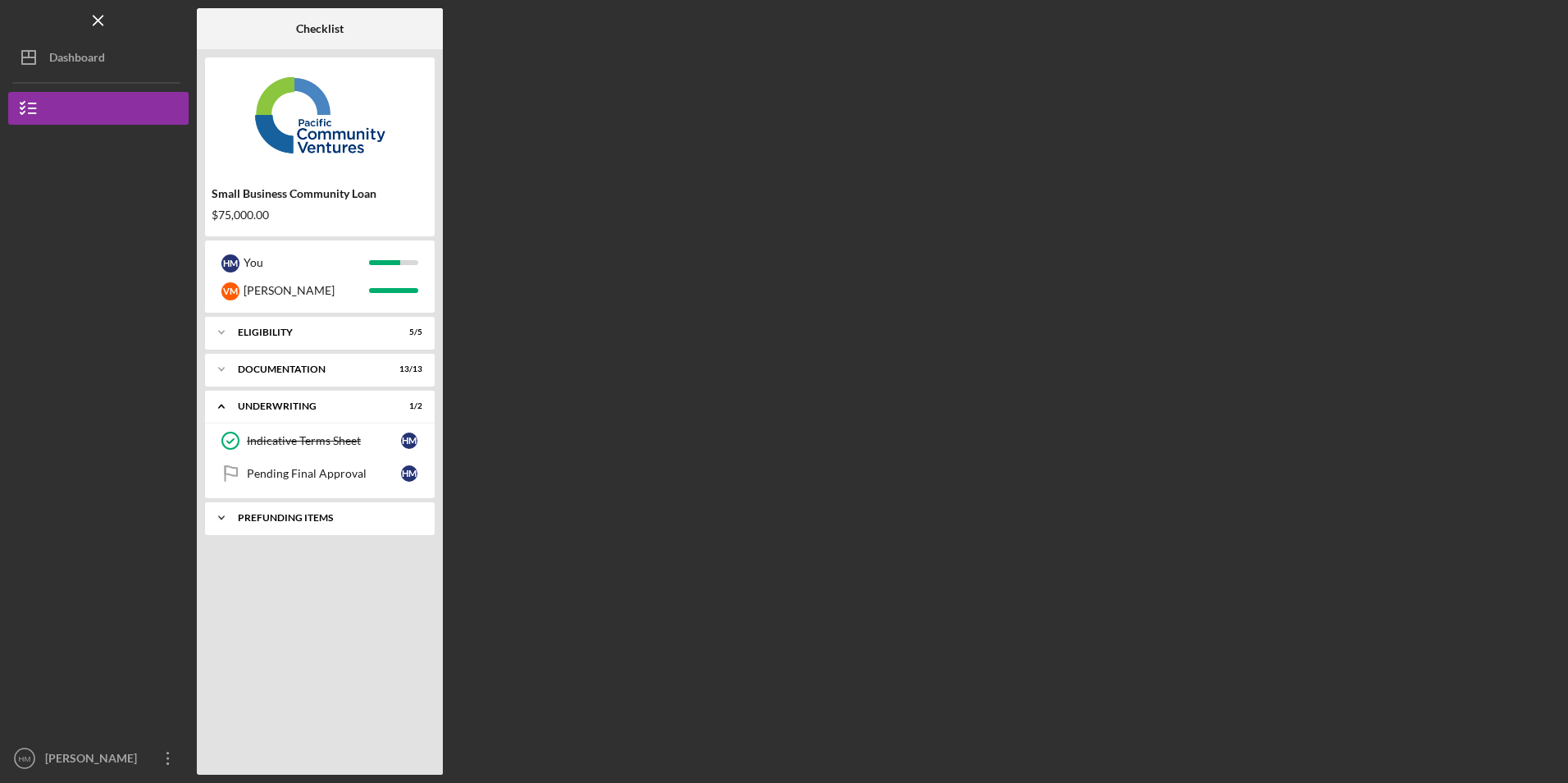
click at [311, 521] on div "Prefunding Items" at bounding box center [326, 518] width 176 height 9
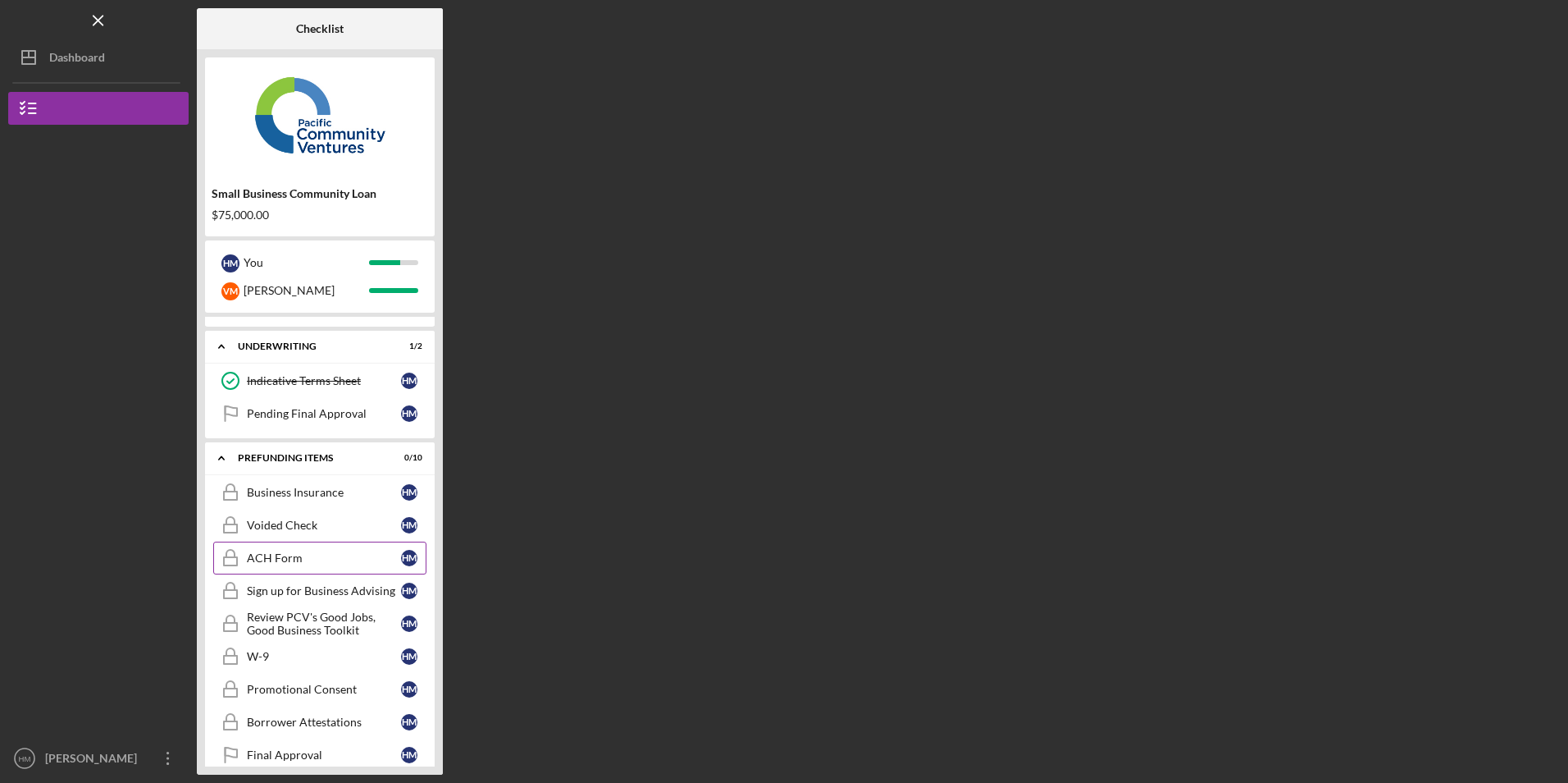
scroll to position [114, 0]
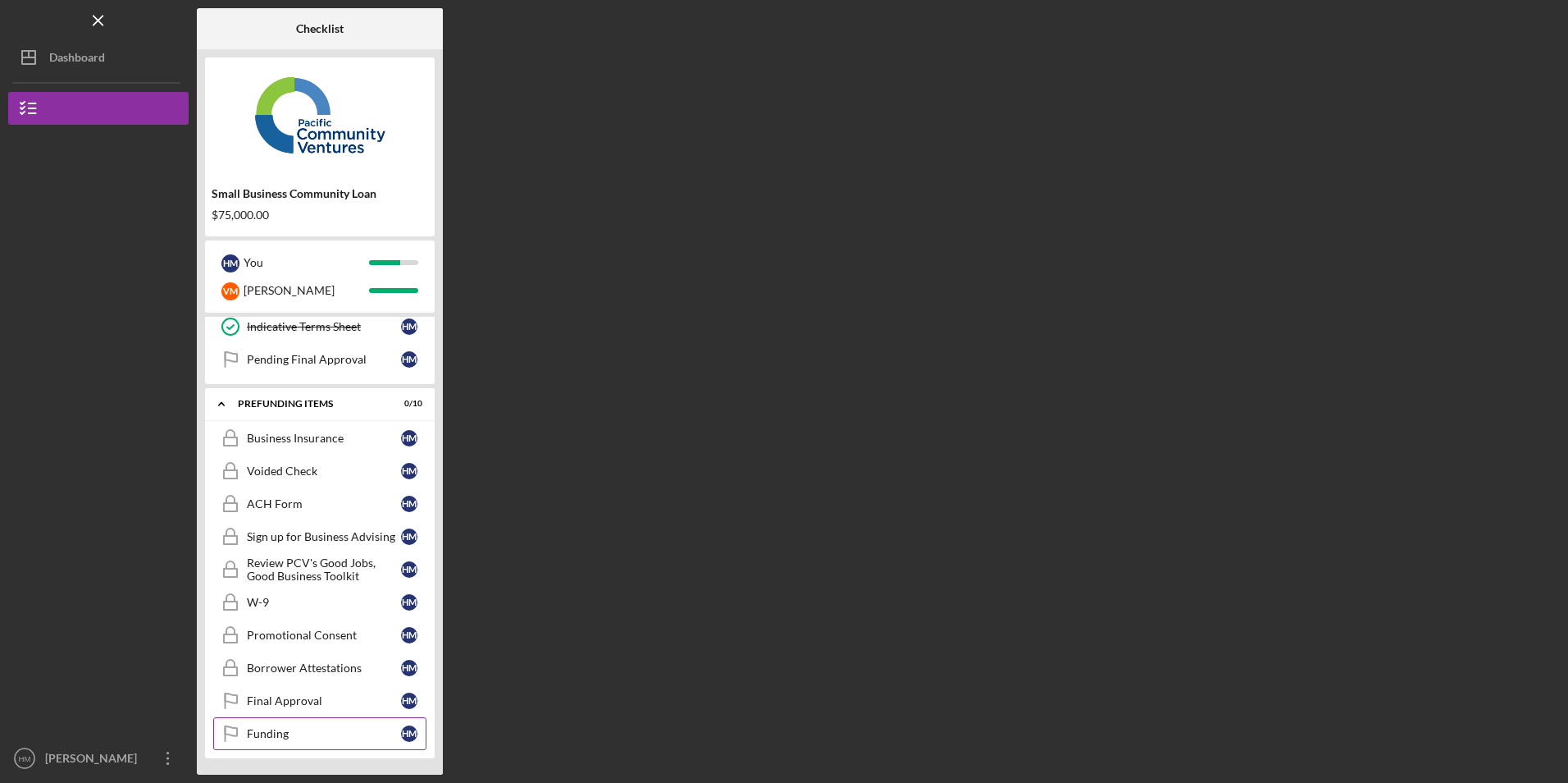
click at [309, 730] on div "Funding" at bounding box center [324, 734] width 154 height 13
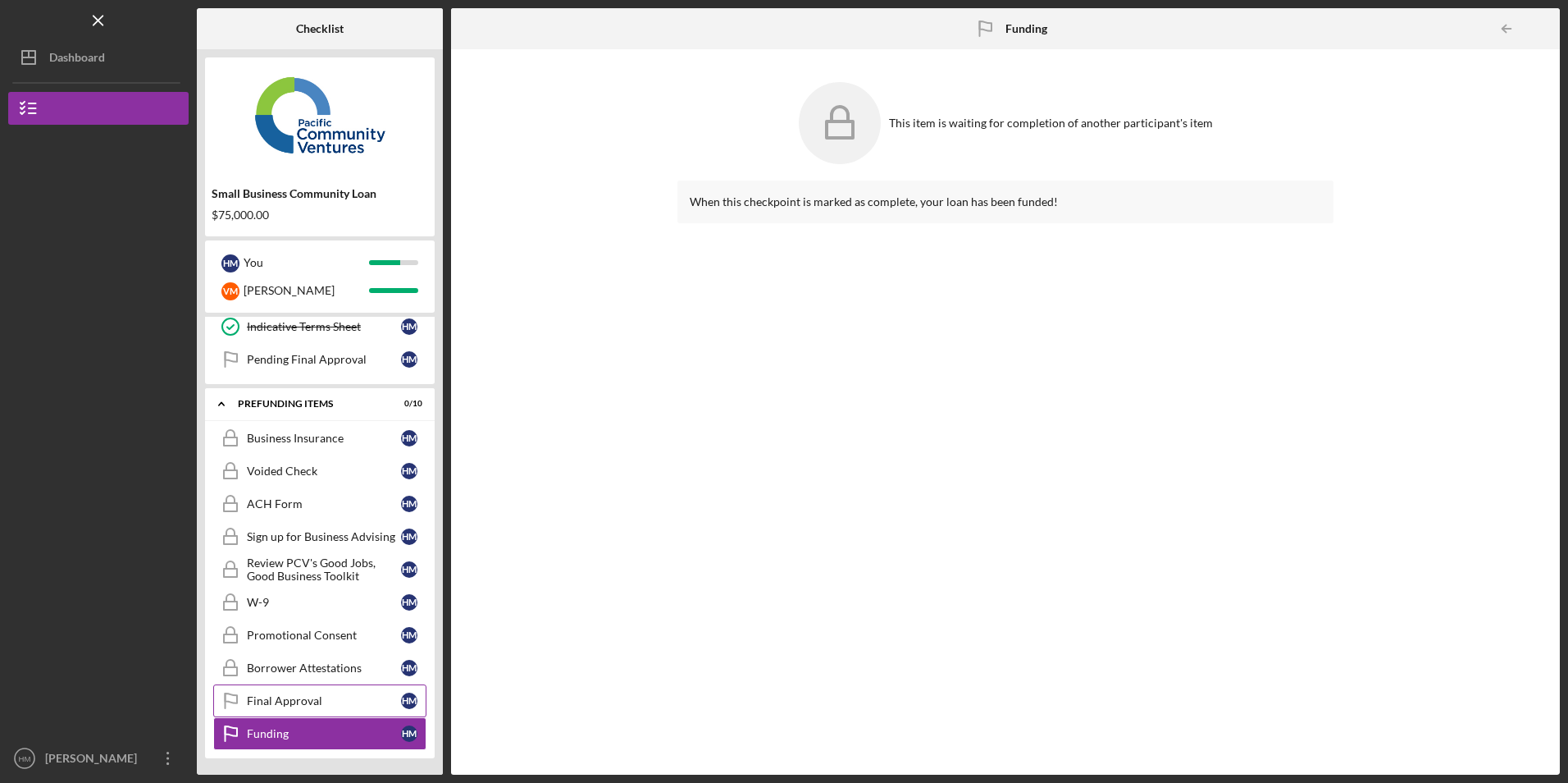
click at [313, 699] on div "Final Approval" at bounding box center [324, 701] width 154 height 13
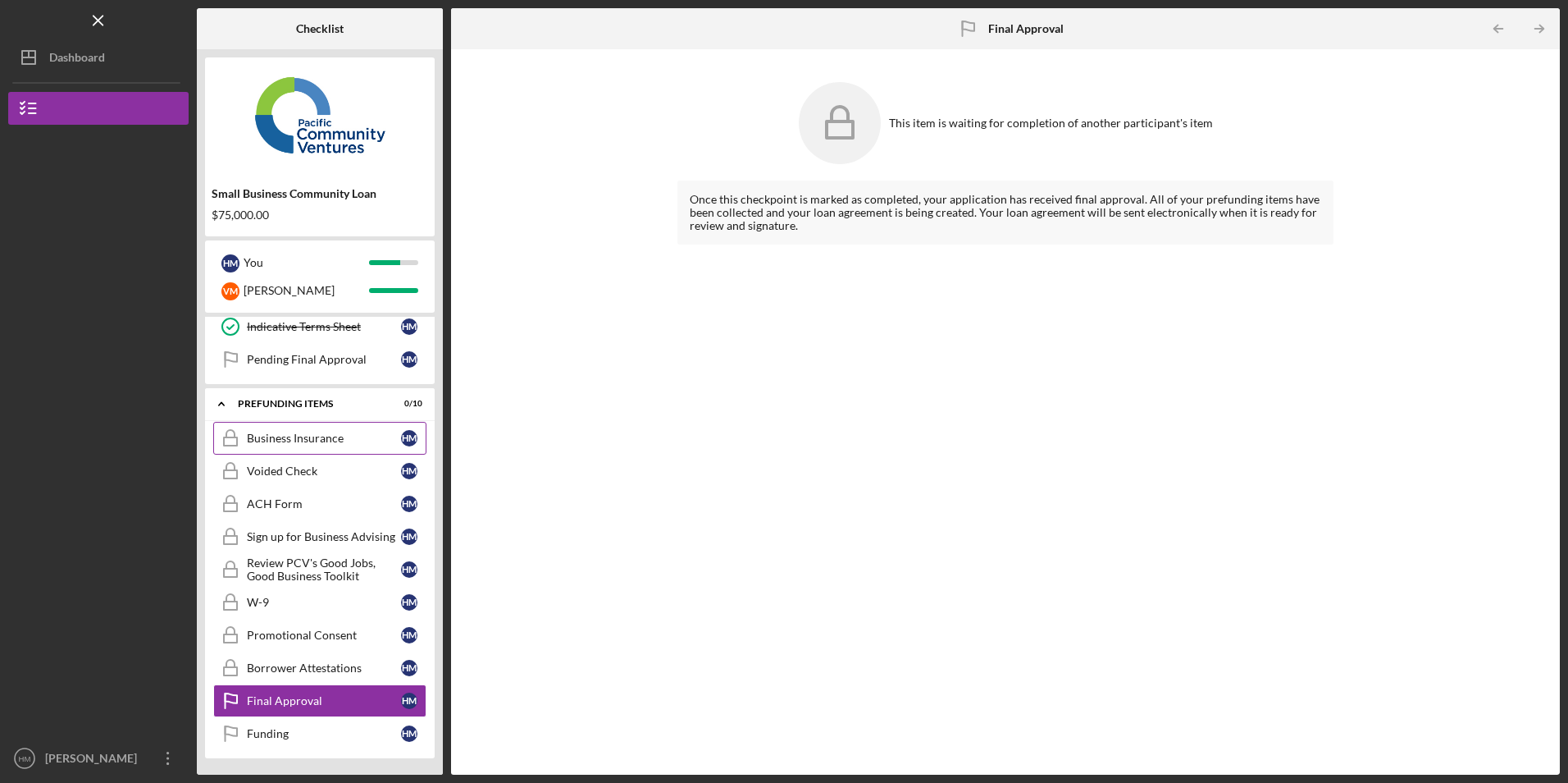
click at [328, 443] on div "Business Insurance" at bounding box center [324, 438] width 154 height 13
